Goal: Check status: Check status

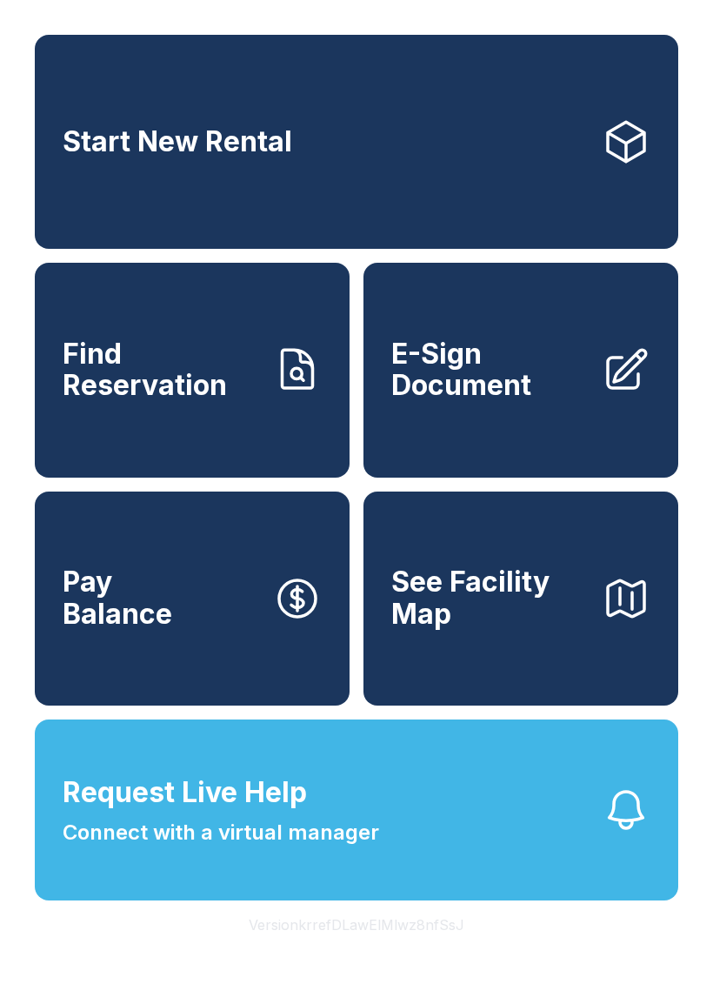
click at [128, 398] on span "Find Reservation" at bounding box center [161, 370] width 197 height 64
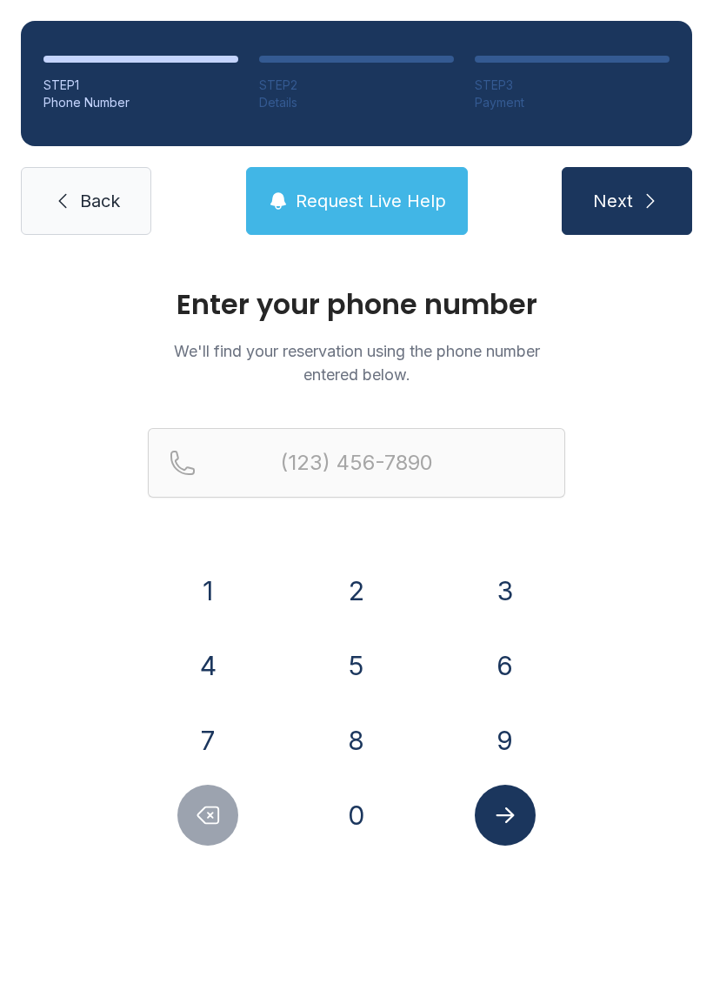
click at [514, 670] on button "6" at bounding box center [505, 665] width 61 height 61
click at [356, 832] on button "0" at bounding box center [356, 815] width 61 height 61
click at [354, 597] on button "2" at bounding box center [356, 590] width 61 height 61
click at [208, 668] on button "4" at bounding box center [207, 665] width 61 height 61
click at [208, 667] on button "4" at bounding box center [207, 665] width 61 height 61
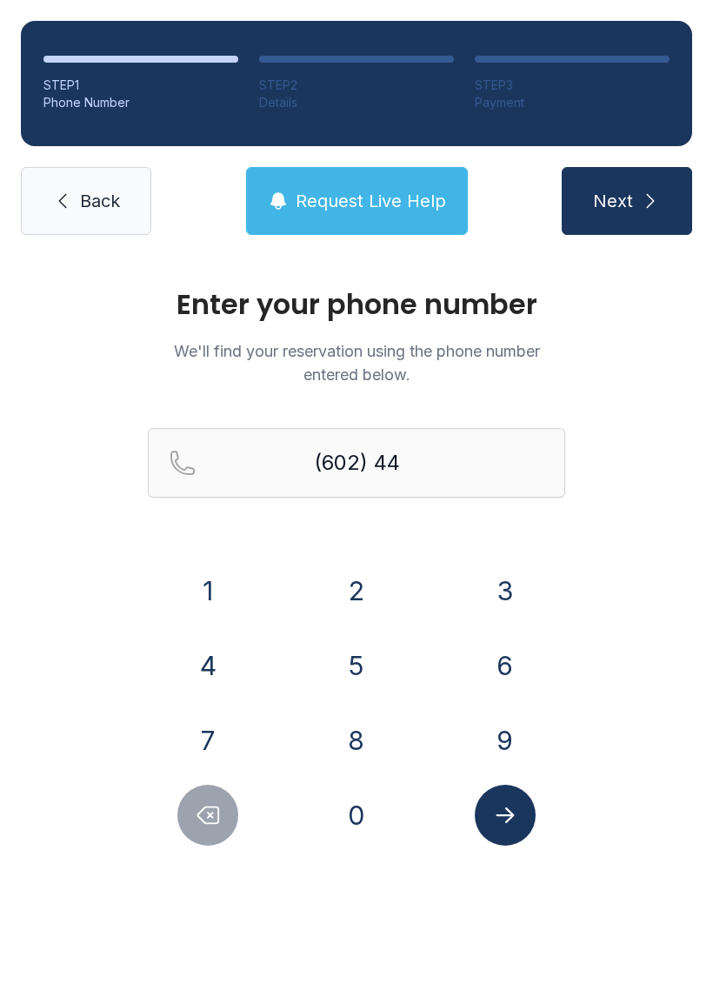
click at [353, 763] on button "8" at bounding box center [356, 740] width 61 height 61
click at [361, 755] on button "8" at bounding box center [356, 740] width 61 height 61
click at [505, 679] on button "6" at bounding box center [505, 665] width 61 height 61
click at [220, 759] on button "7" at bounding box center [207, 740] width 61 height 61
click at [508, 745] on button "9" at bounding box center [505, 740] width 61 height 61
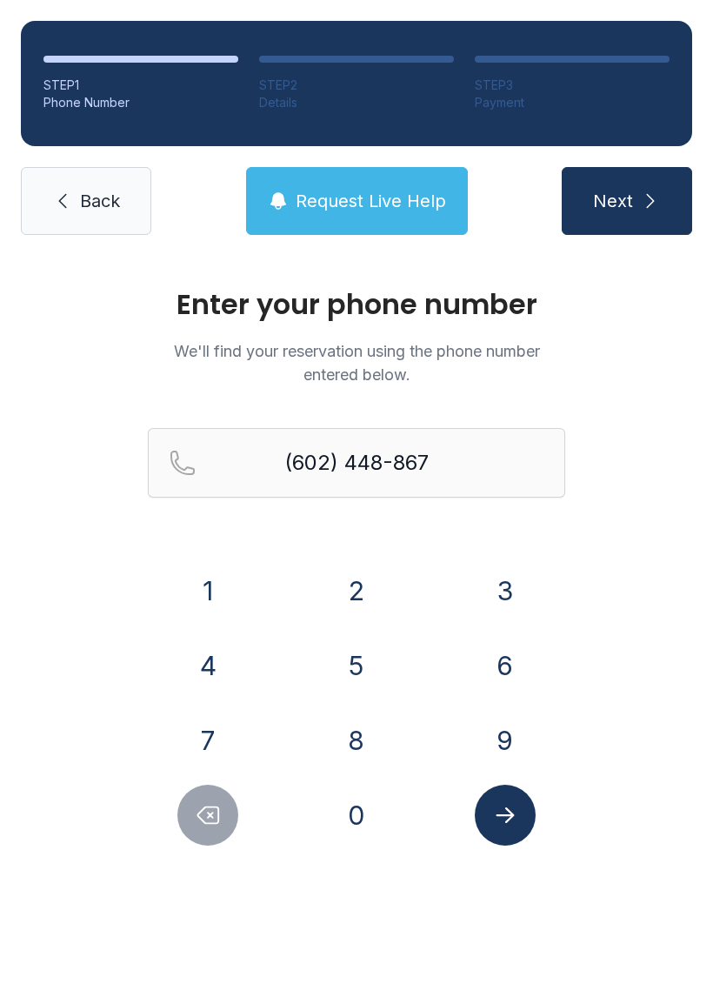
type input "[PHONE_NUMBER]"
click at [500, 835] on button "Submit lookup form" at bounding box center [505, 815] width 61 height 61
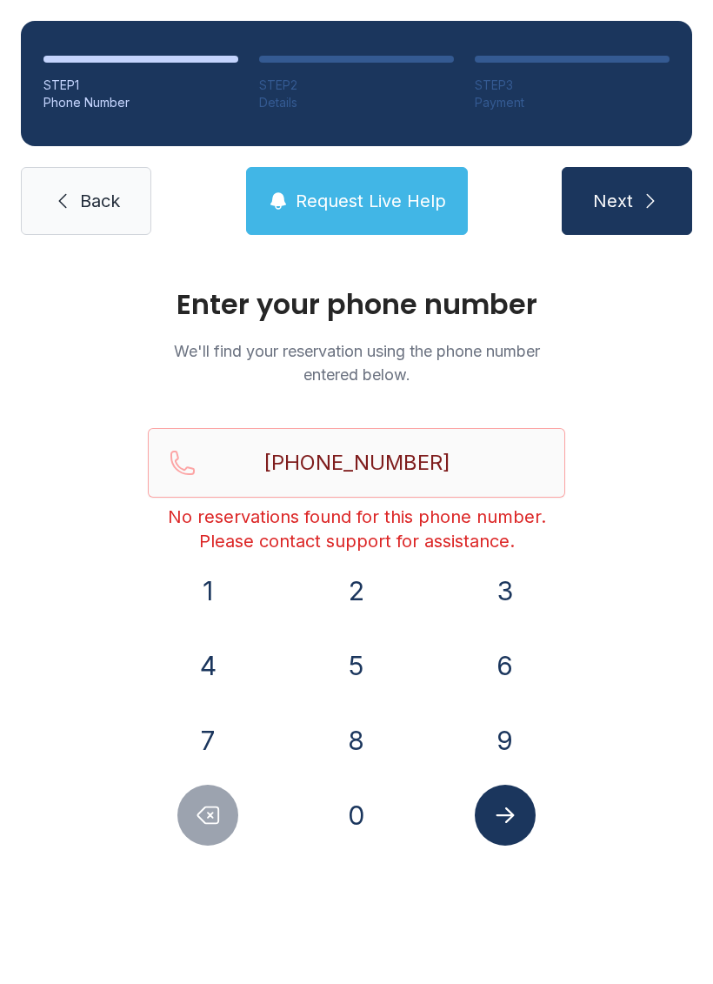
click at [638, 213] on button "Next" at bounding box center [627, 201] width 131 height 68
click at [62, 213] on link "Back" at bounding box center [86, 201] width 131 height 68
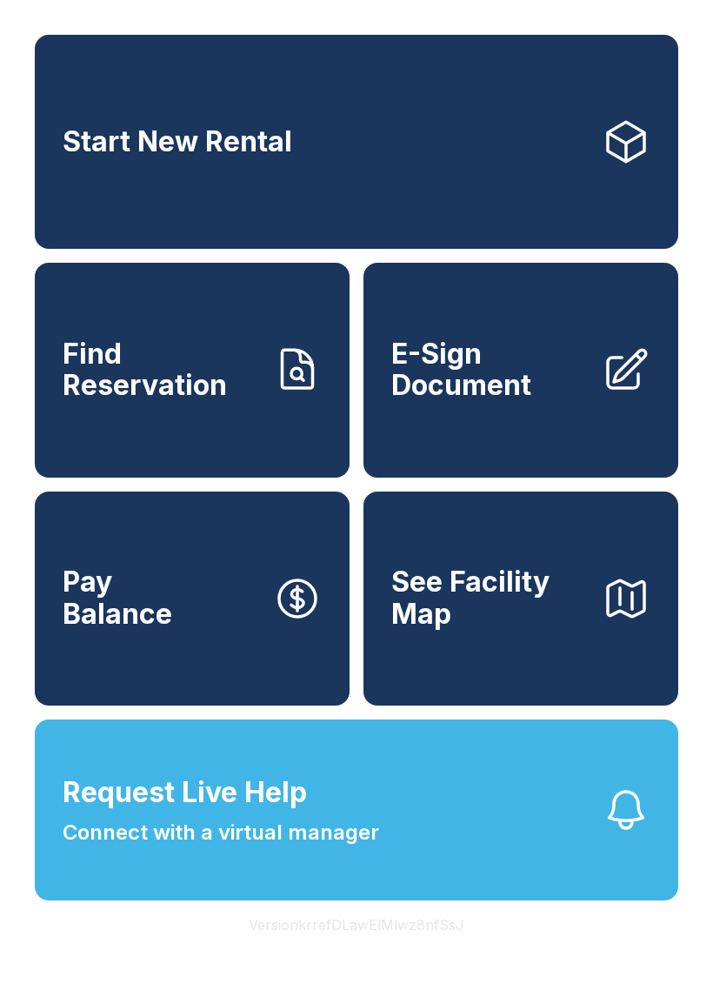
click at [147, 848] on span "Connect with a virtual manager" at bounding box center [221, 832] width 317 height 31
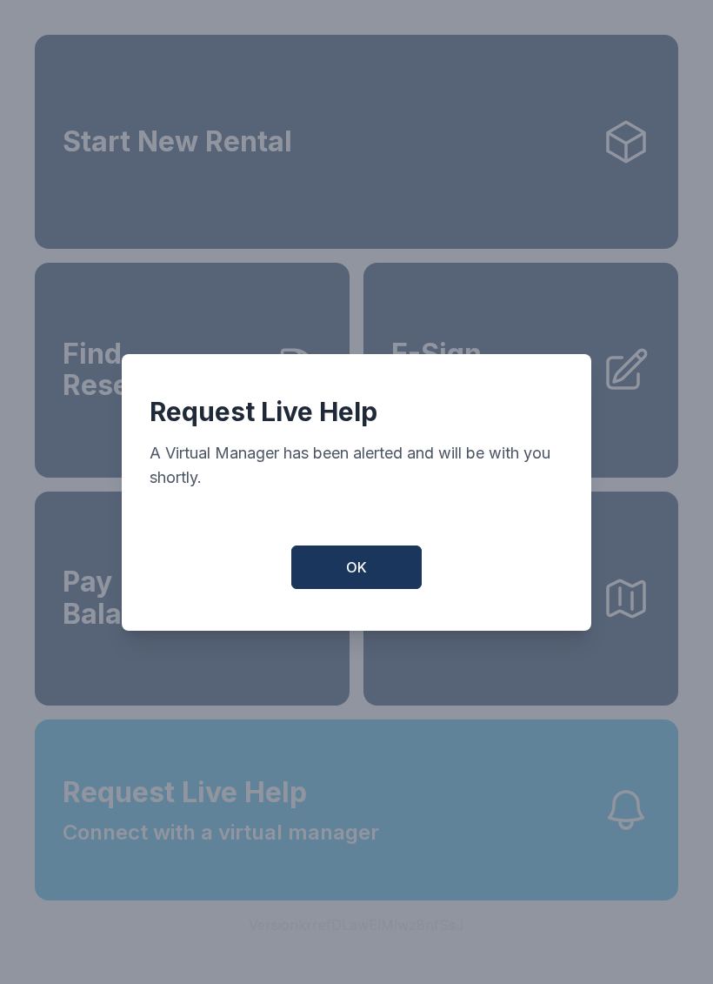
click at [340, 584] on button "OK" at bounding box center [356, 568] width 131 height 44
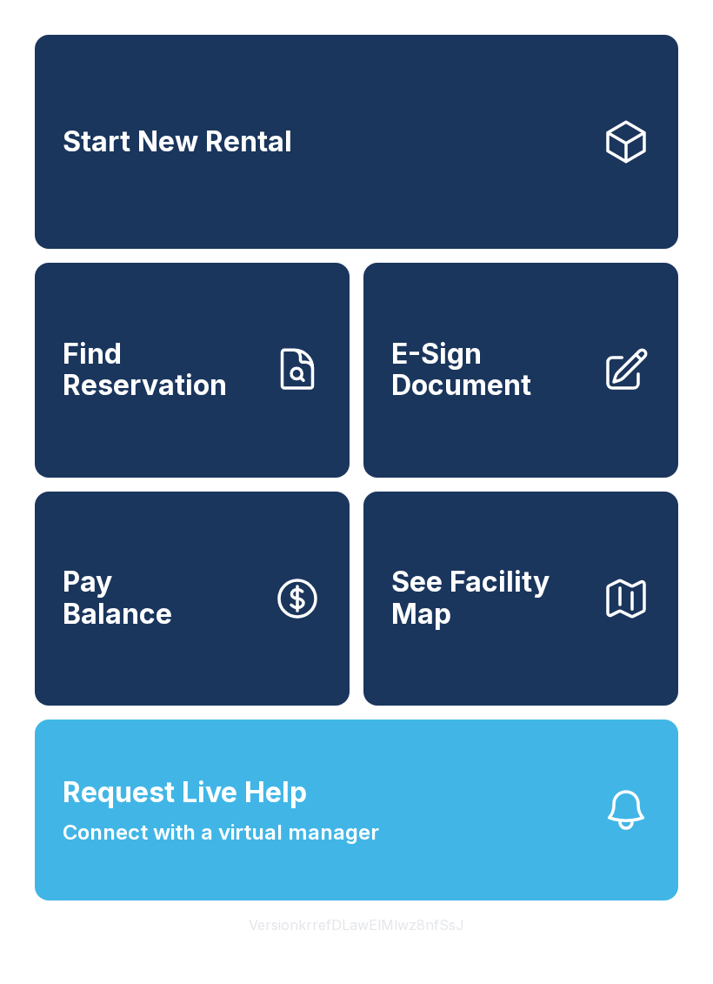
click at [134, 383] on span "Find Reservation" at bounding box center [161, 370] width 197 height 64
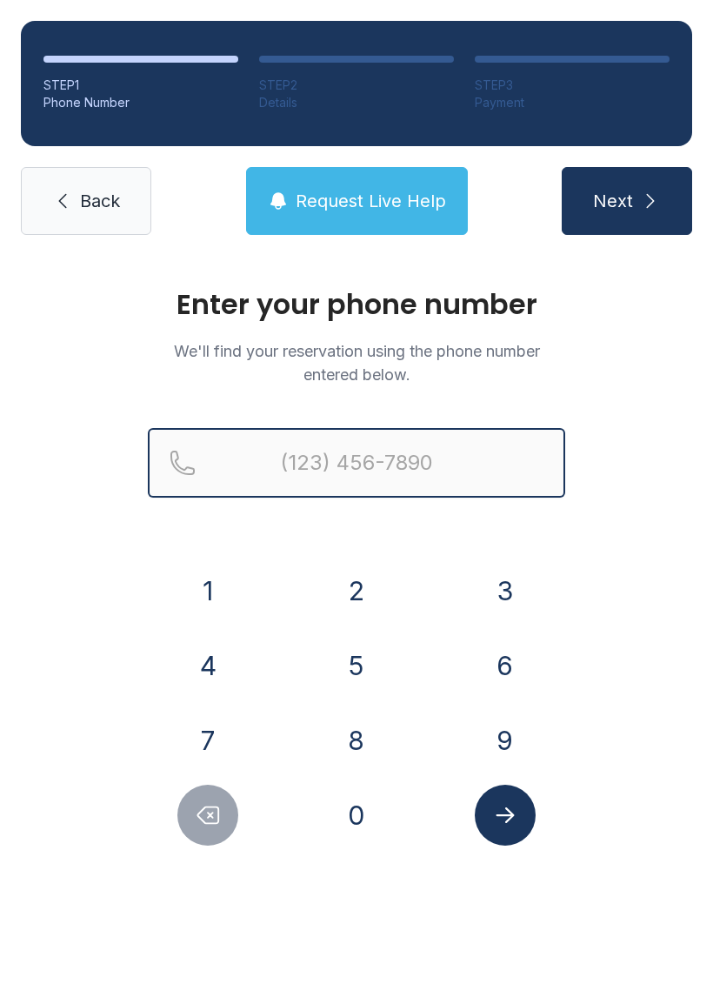
click at [288, 497] on input "Reservation phone number" at bounding box center [357, 463] width 418 height 70
type input "("
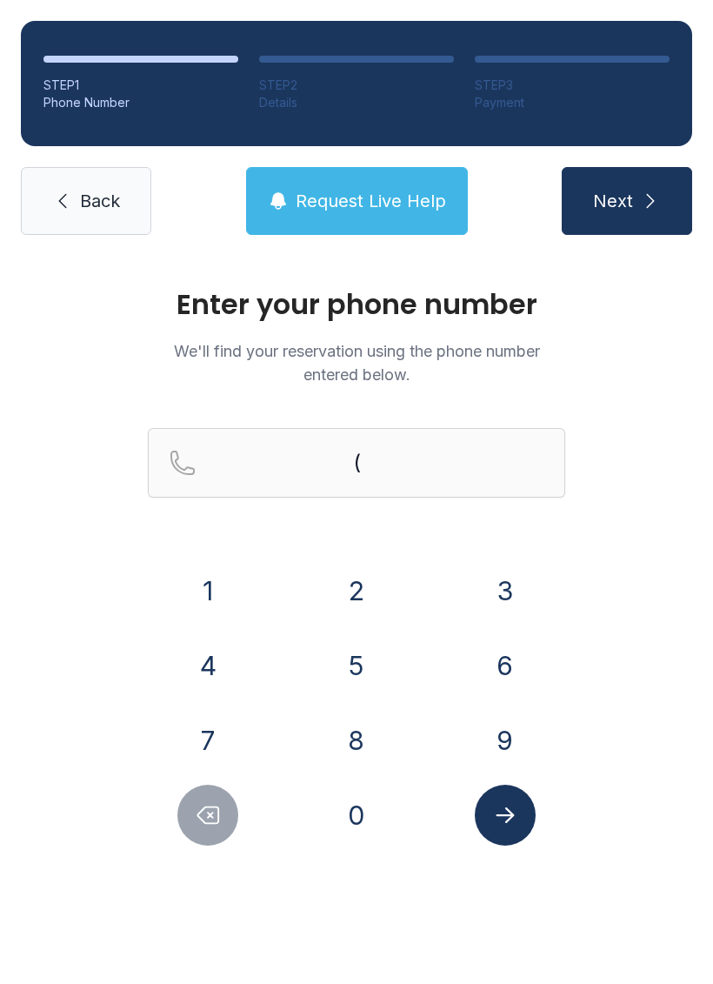
click at [659, 609] on div "Enter your phone number We'll find your reservation using the phone number ente…" at bounding box center [356, 585] width 713 height 659
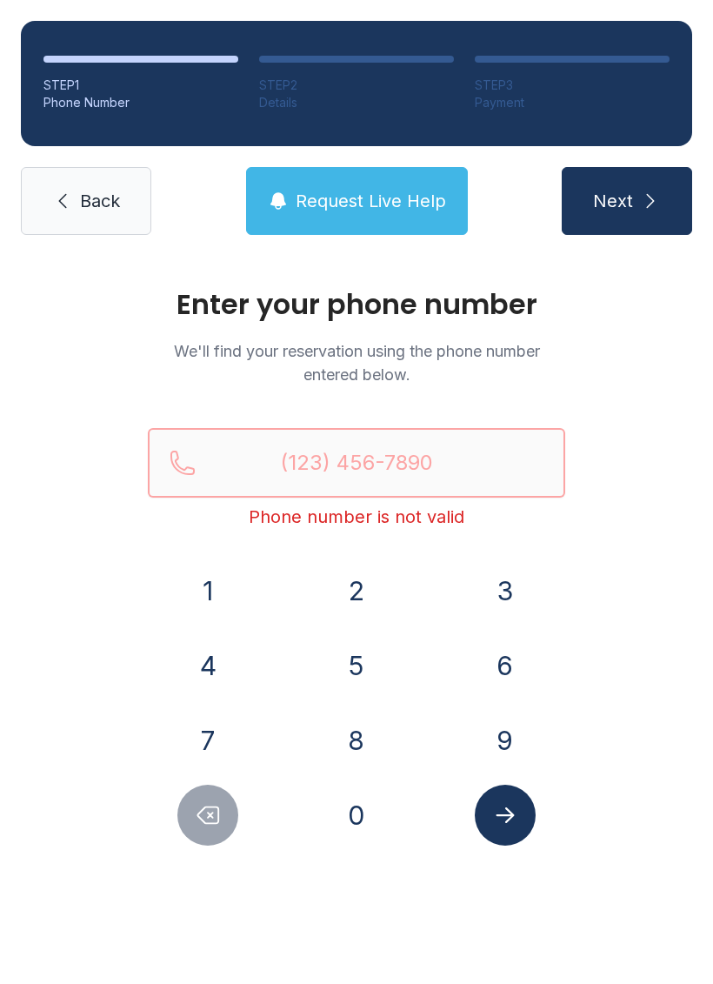
click at [267, 458] on input "Reservation phone number" at bounding box center [357, 463] width 418 height 70
click at [508, 667] on button "6" at bounding box center [505, 665] width 61 height 61
click at [338, 820] on button "0" at bounding box center [356, 815] width 61 height 61
click at [504, 662] on button "6" at bounding box center [505, 665] width 61 height 61
click at [199, 664] on button "4" at bounding box center [207, 665] width 61 height 61
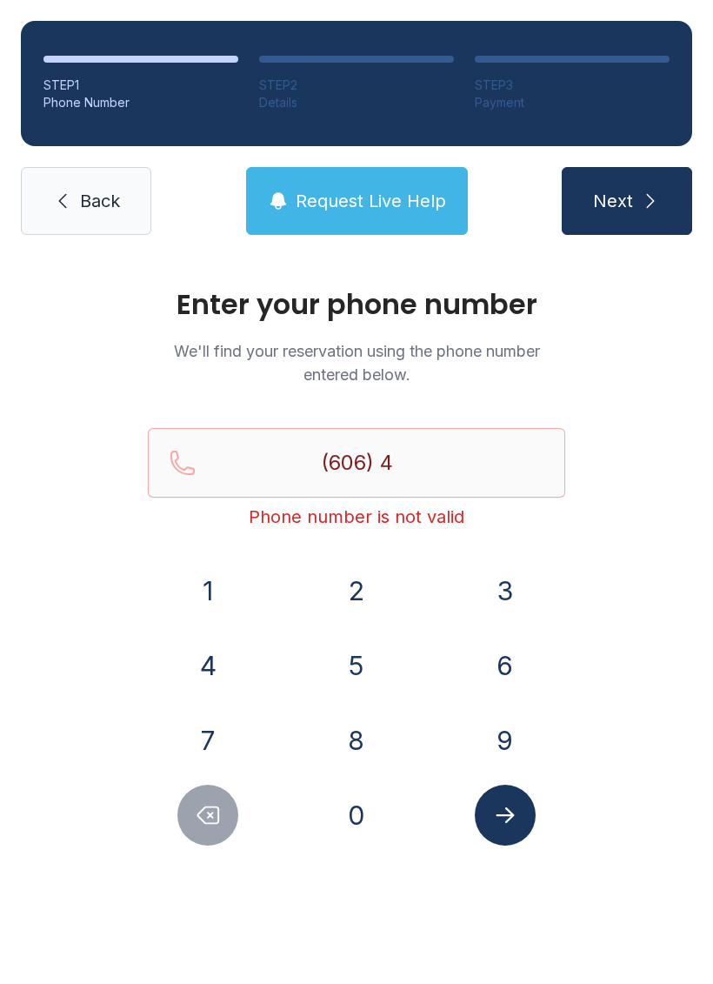
click at [199, 663] on button "4" at bounding box center [207, 665] width 61 height 61
click at [354, 755] on button "8" at bounding box center [356, 740] width 61 height 61
click at [347, 746] on button "8" at bounding box center [356, 740] width 61 height 61
click at [506, 674] on button "6" at bounding box center [505, 665] width 61 height 61
click at [208, 721] on button "7" at bounding box center [207, 740] width 61 height 61
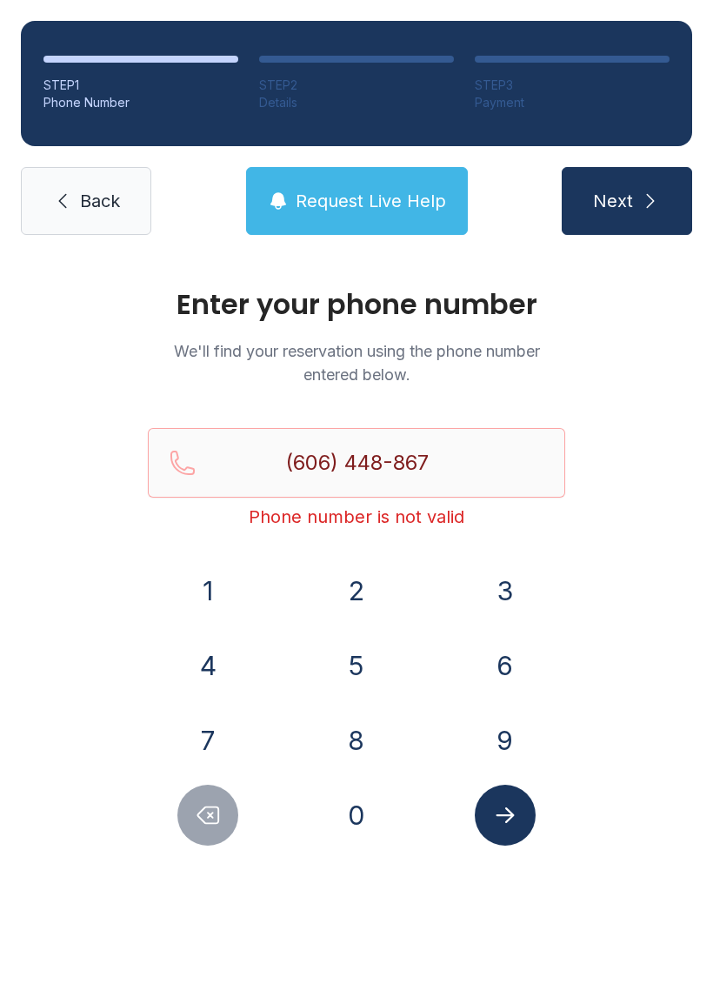
click at [489, 747] on button "9" at bounding box center [505, 740] width 61 height 61
type input "[PHONE_NUMBER]"
click at [519, 824] on button "Submit lookup form" at bounding box center [505, 815] width 61 height 61
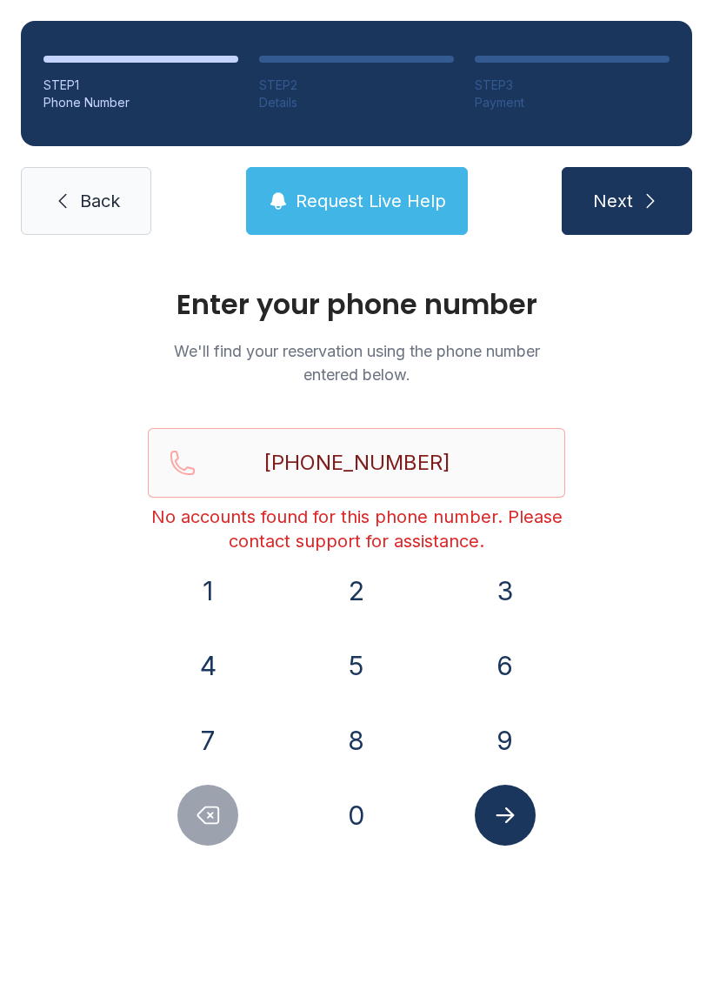
click at [623, 196] on span "Next" at bounding box center [613, 201] width 40 height 24
click at [77, 211] on link "Back" at bounding box center [86, 201] width 131 height 68
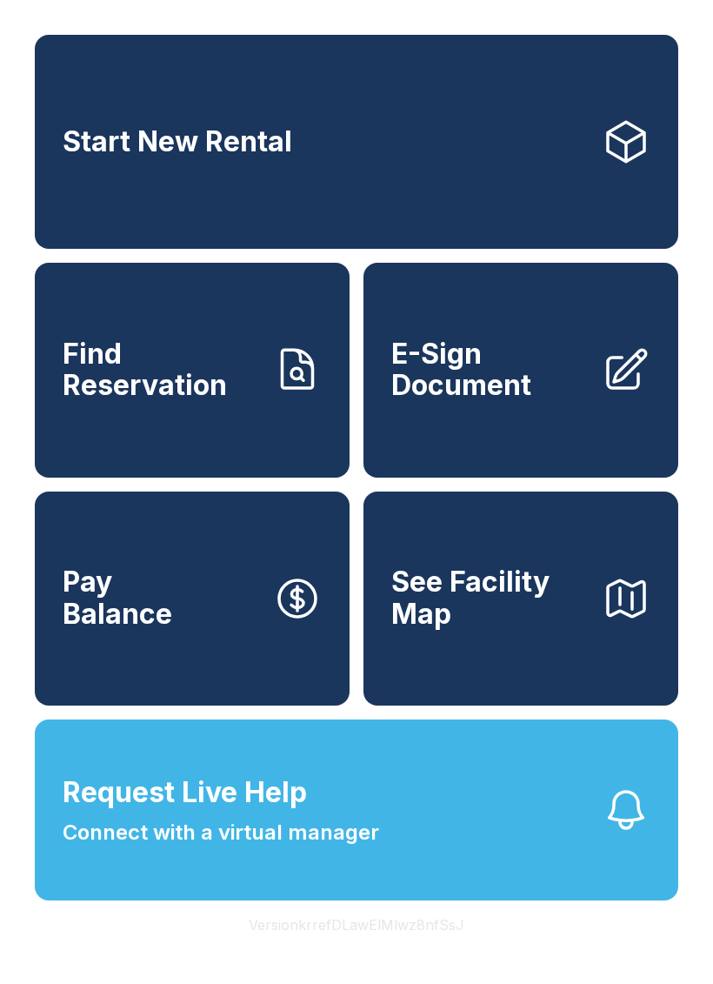
click at [181, 398] on span "Find Reservation" at bounding box center [161, 370] width 197 height 64
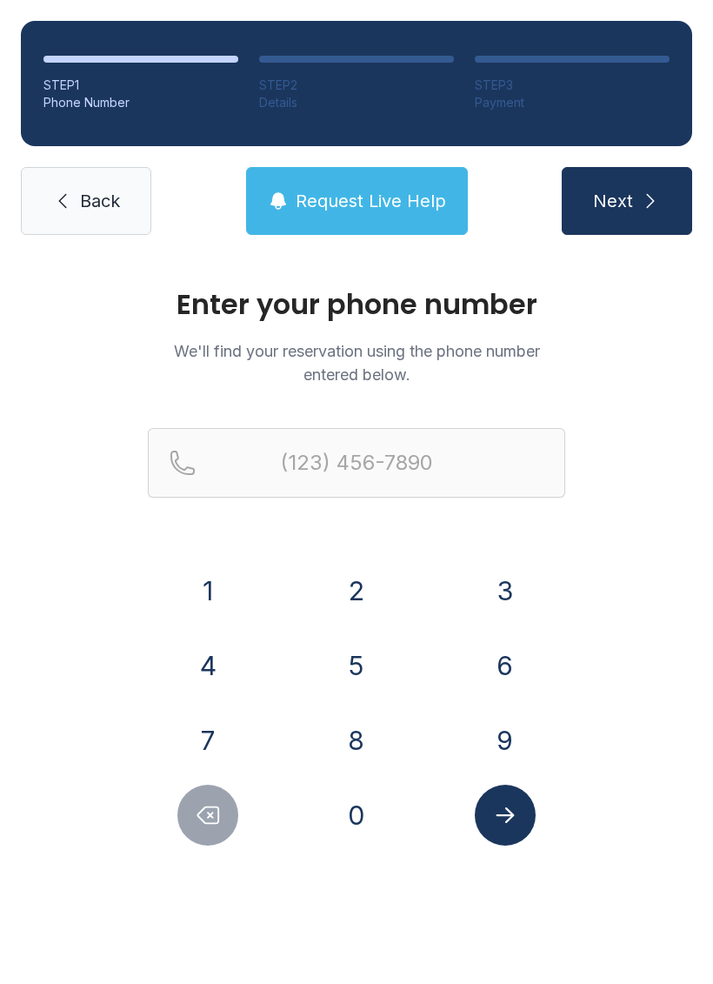
click at [510, 666] on button "6" at bounding box center [505, 665] width 61 height 61
click at [350, 828] on button "0" at bounding box center [356, 815] width 61 height 61
click at [361, 599] on button "2" at bounding box center [356, 590] width 61 height 61
click at [187, 660] on button "4" at bounding box center [207, 665] width 61 height 61
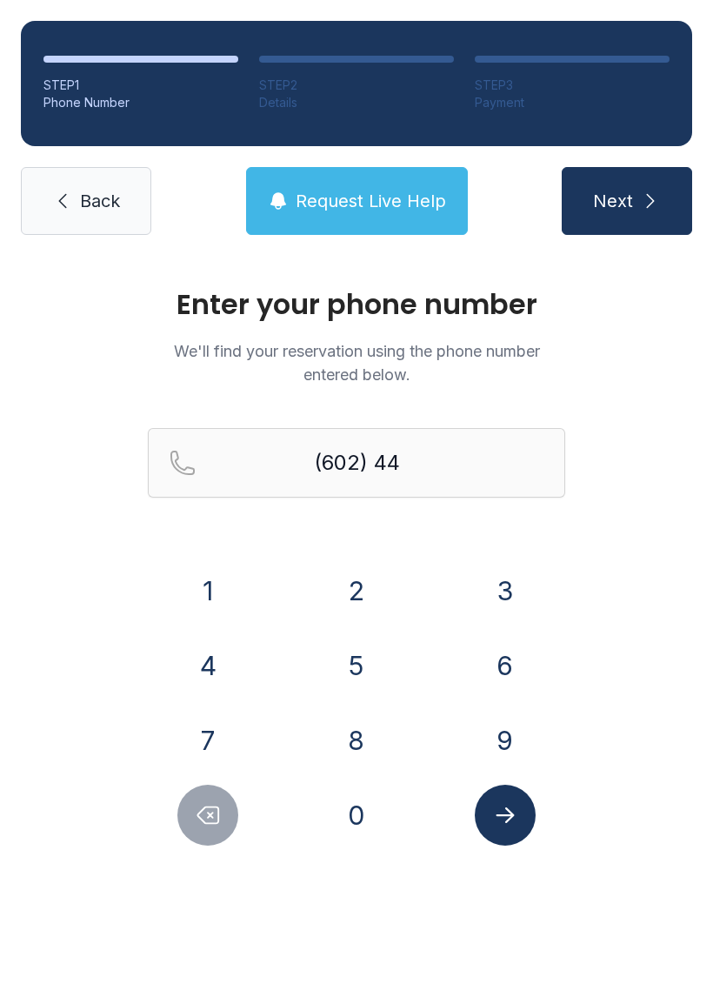
click at [353, 754] on button "8" at bounding box center [356, 740] width 61 height 61
click at [360, 739] on button "8" at bounding box center [356, 740] width 61 height 61
click at [509, 680] on button "6" at bounding box center [505, 665] width 61 height 61
click at [193, 736] on button "7" at bounding box center [207, 740] width 61 height 61
click at [489, 728] on button "9" at bounding box center [505, 740] width 61 height 61
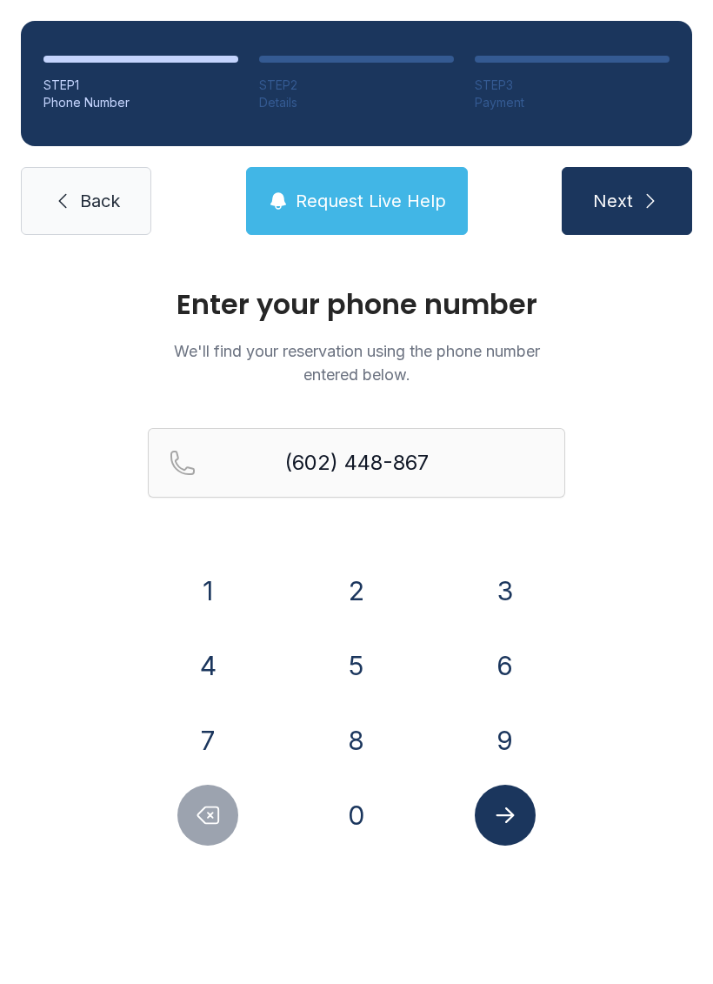
type input "[PHONE_NUMBER]"
click at [645, 188] on button "Next" at bounding box center [627, 201] width 131 height 68
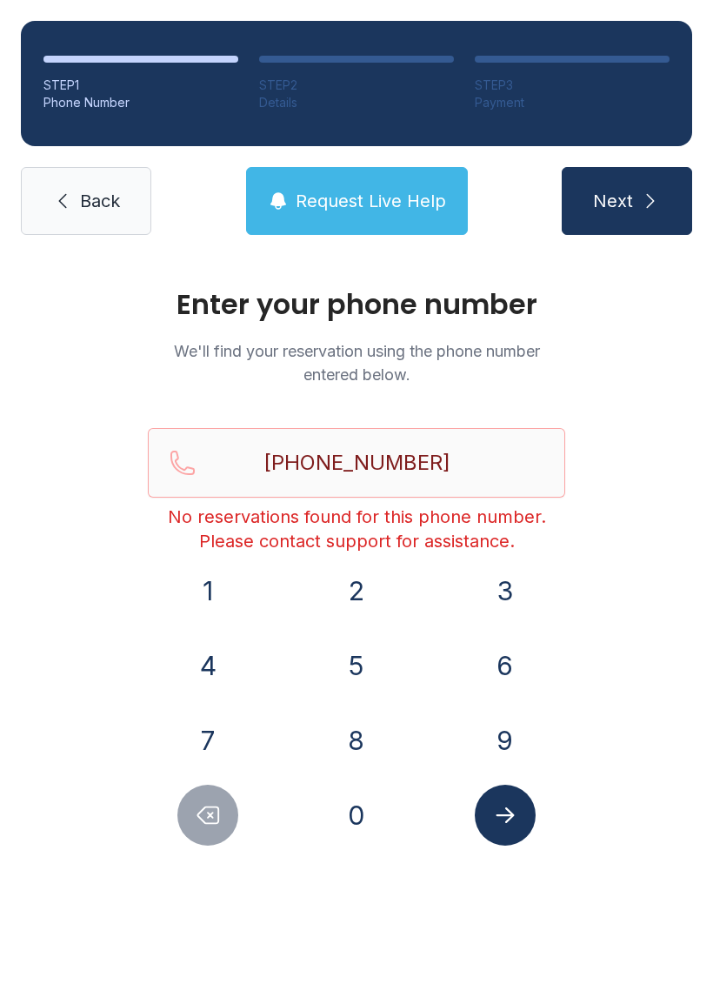
click at [84, 197] on span "Back" at bounding box center [100, 201] width 40 height 24
